Goal: Find specific page/section

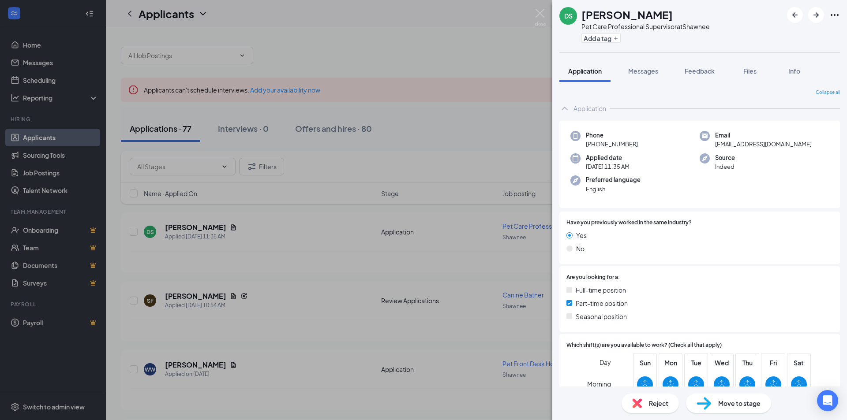
scroll to position [305, 0]
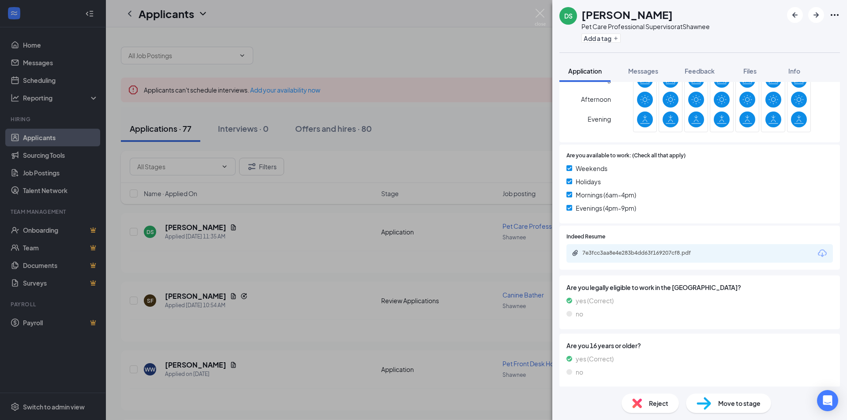
click at [459, 48] on div "DS [PERSON_NAME] Pet Care Professional Supervisor at Shawnee Add a tag Applicat…" at bounding box center [423, 210] width 847 height 420
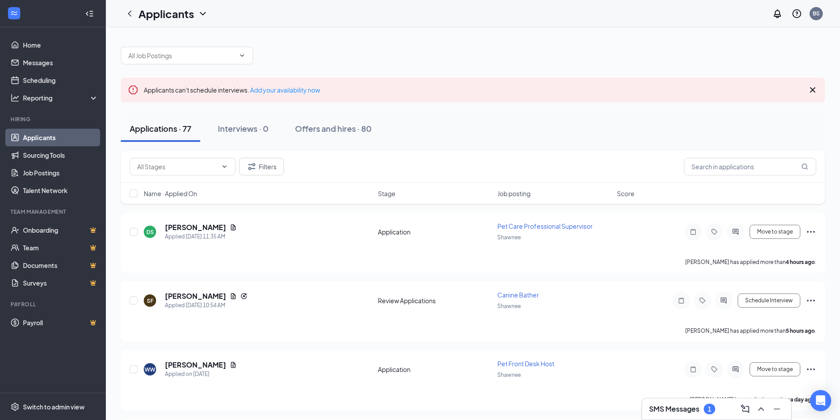
click at [693, 407] on h3 "SMS Messages" at bounding box center [674, 409] width 50 height 10
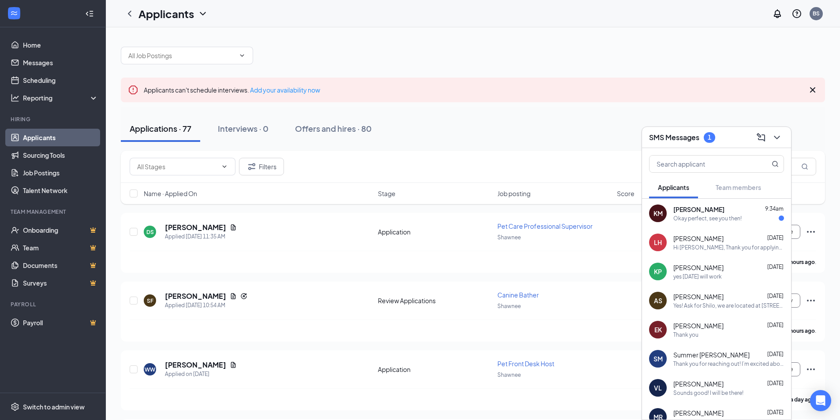
click at [682, 213] on span "[PERSON_NAME]" at bounding box center [698, 209] width 51 height 9
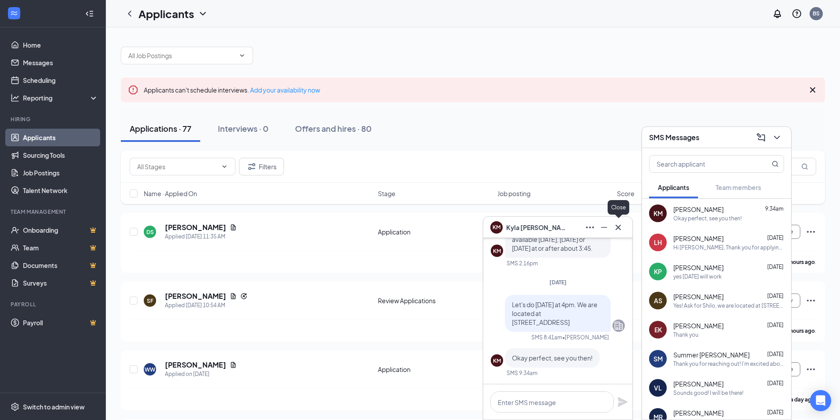
click at [615, 224] on icon "Cross" at bounding box center [618, 227] width 11 height 11
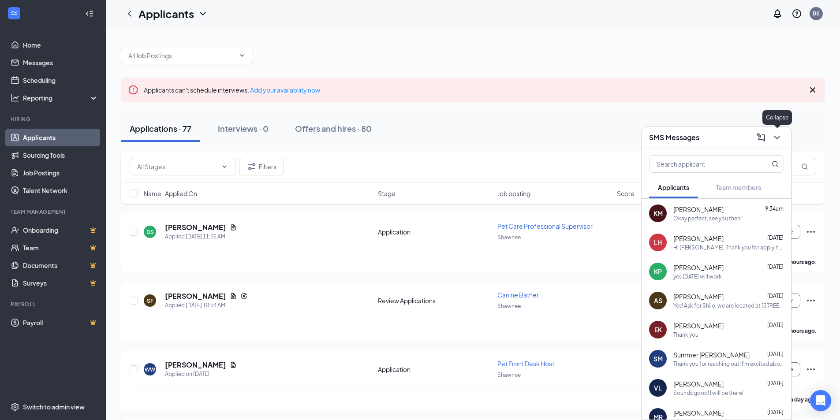
click at [776, 136] on icon "ChevronDown" at bounding box center [777, 137] width 11 height 11
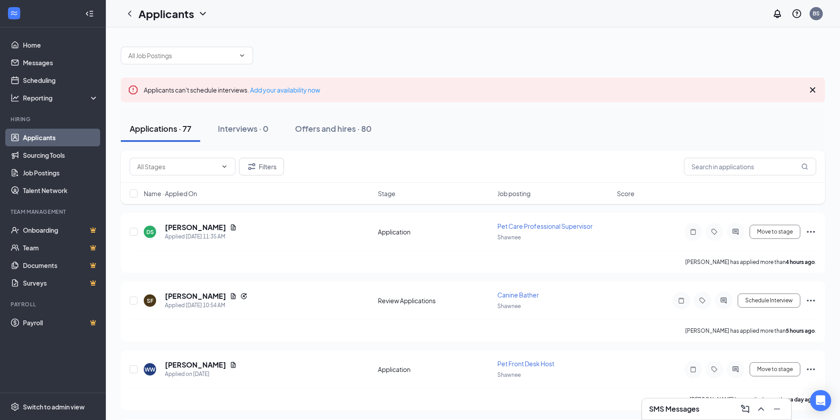
click at [815, 89] on icon "Cross" at bounding box center [812, 90] width 11 height 11
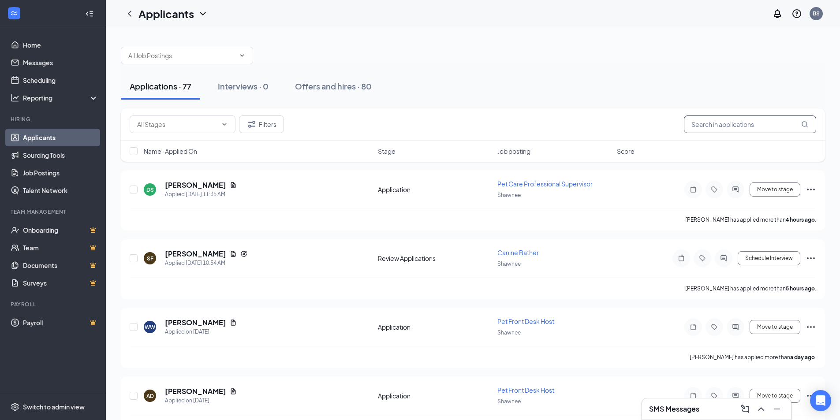
click at [726, 127] on input "text" at bounding box center [750, 125] width 132 height 18
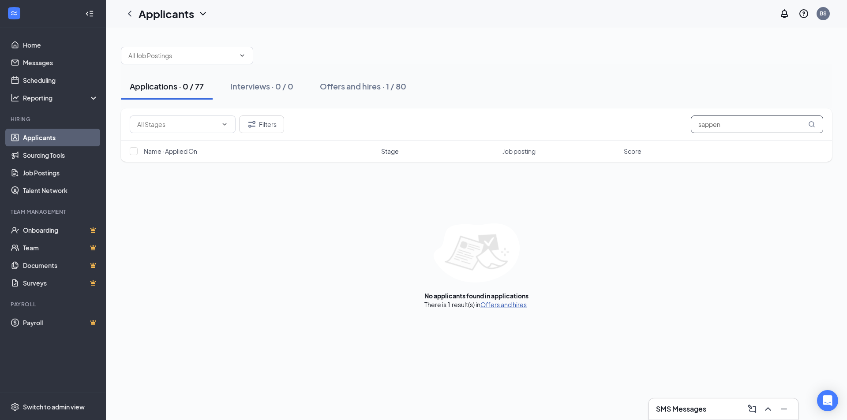
type input "sappen"
click at [503, 306] on link "Offers and hires" at bounding box center [503, 305] width 46 height 8
